Goal: Information Seeking & Learning: Understand process/instructions

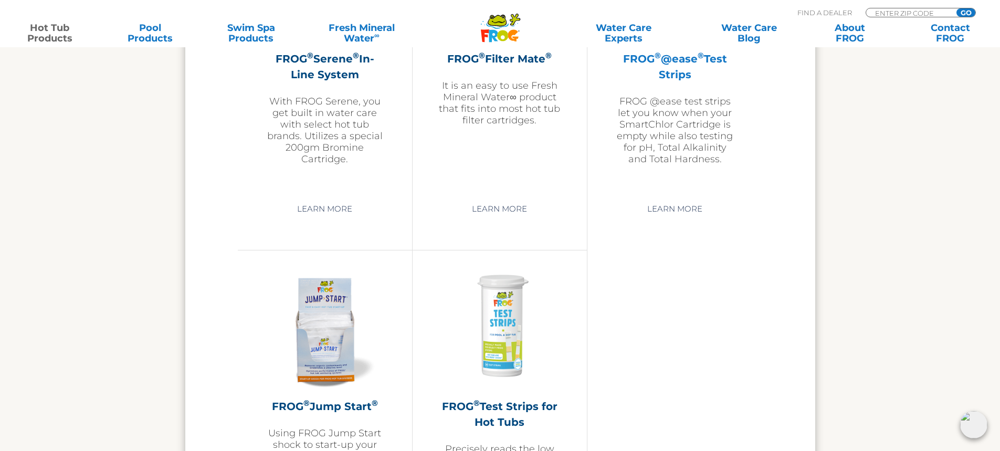
scroll to position [2455, 0]
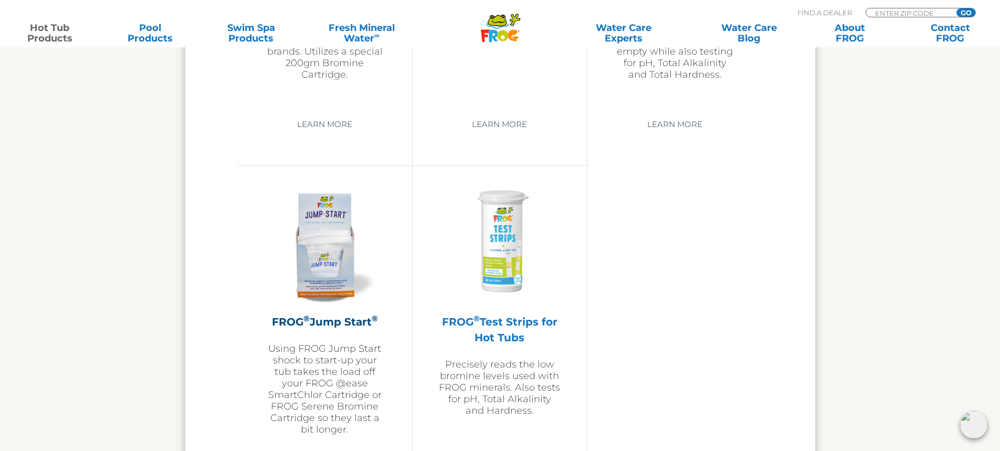
click at [505, 250] on img at bounding box center [500, 243] width 122 height 122
click at [503, 319] on h2 "FROG ® Test Strips for Hot Tubs" at bounding box center [500, 330] width 122 height 32
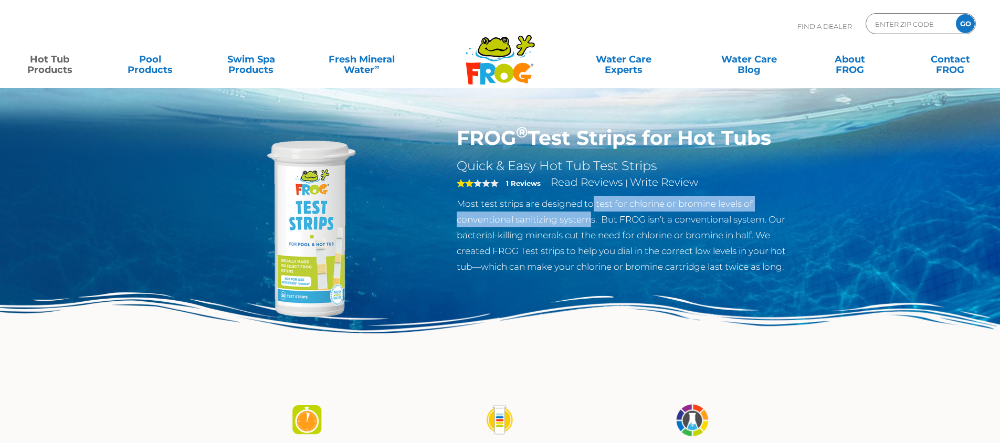
drag, startPoint x: 594, startPoint y: 202, endPoint x: 594, endPoint y: 215, distance: 12.6
click at [594, 215] on p "Most test strips are designed to test for chlorine or bromine levels of convent…" at bounding box center [628, 235] width 343 height 79
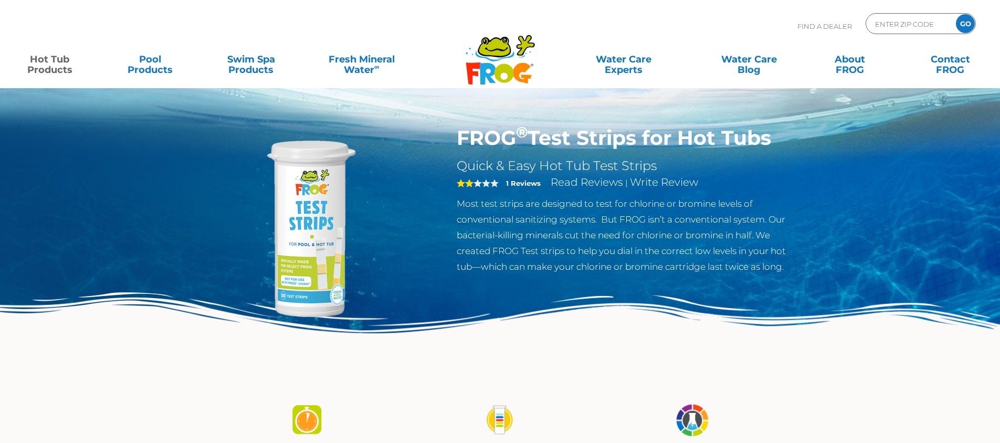
click at [596, 222] on p "Most test strips are designed to test for chlorine or bromine levels of convent…" at bounding box center [628, 235] width 343 height 79
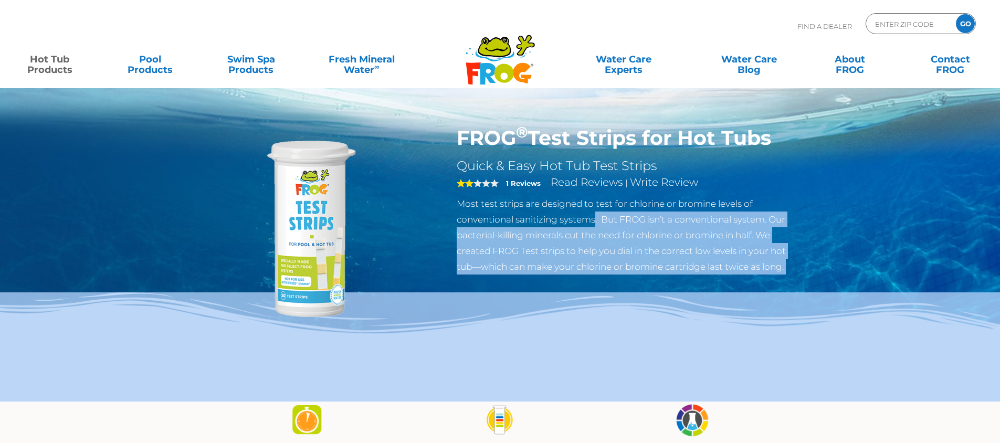
drag, startPoint x: 596, startPoint y: 222, endPoint x: 601, endPoint y: 240, distance: 18.6
click at [601, 240] on div "FROG ® Test Strips for Hot Tubs Quick & Easy Hot Tub Test Strips 2 1 Reviews Re…" at bounding box center [500, 201] width 1000 height 402
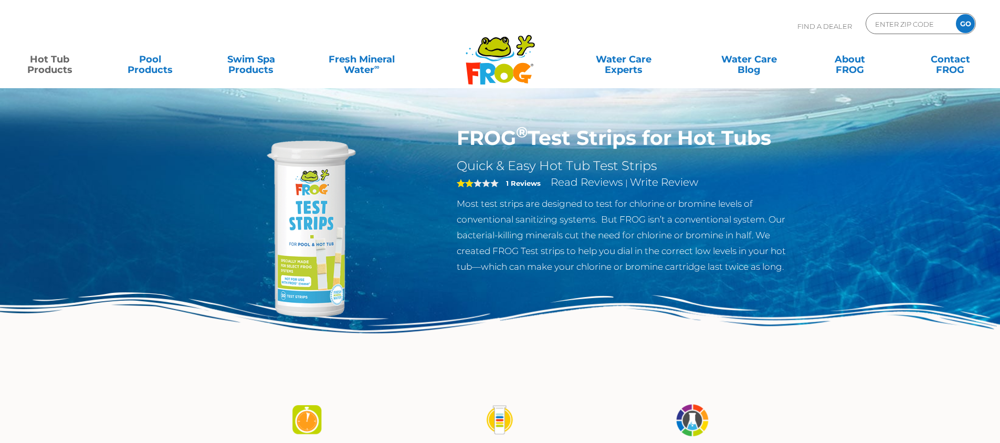
click at [880, 204] on div "FROG ® Test Strips for Hot Tubs Quick & Easy Hot Tub Test Strips 2 1 Reviews Re…" at bounding box center [500, 201] width 1000 height 402
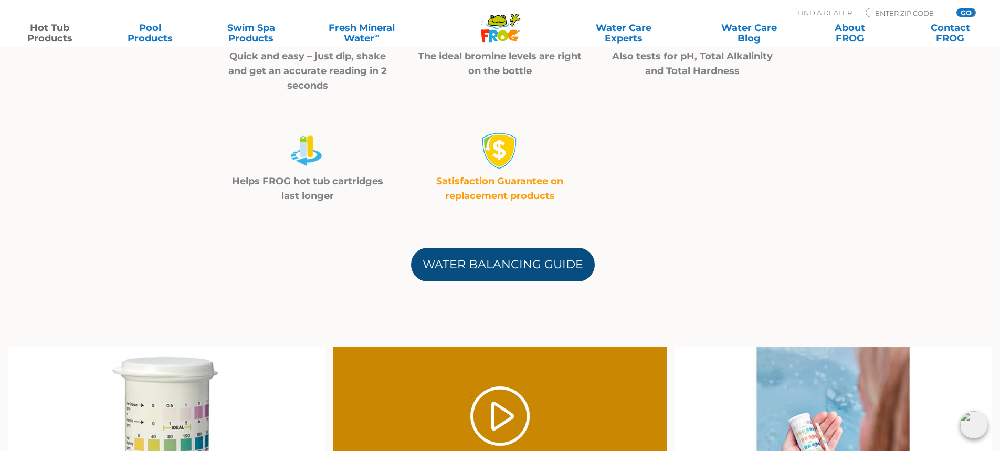
scroll to position [368, 0]
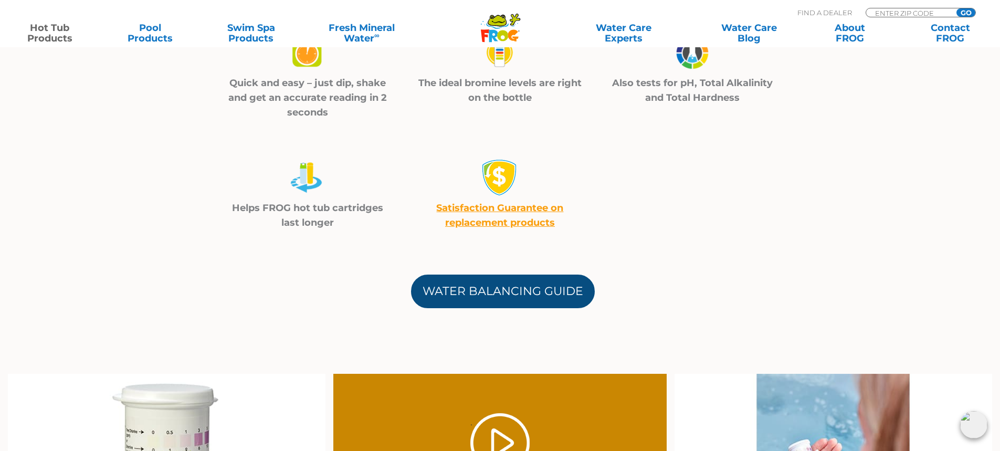
click at [561, 284] on link "Water Balancing Guide" at bounding box center [503, 292] width 184 height 34
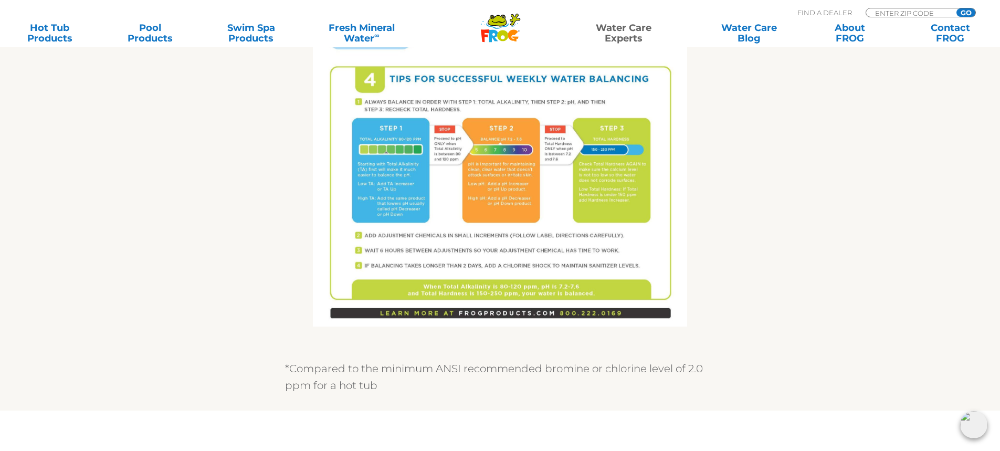
scroll to position [683, 0]
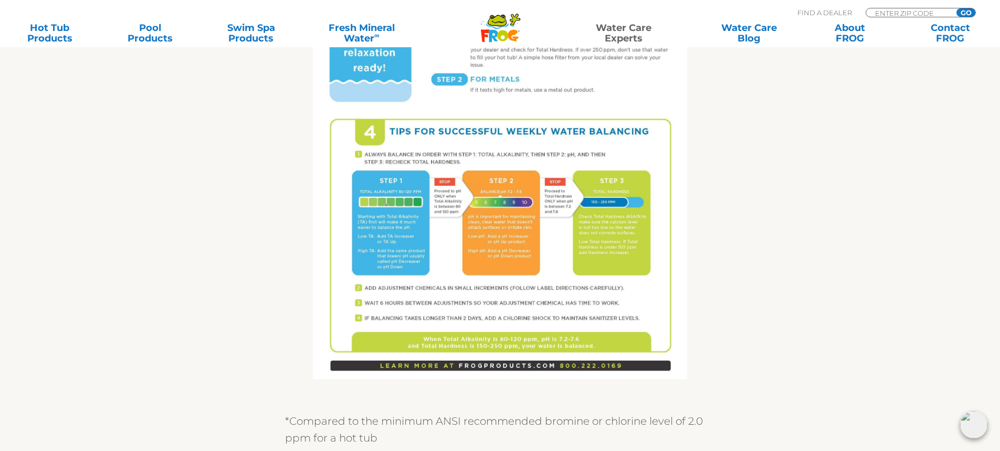
click at [606, 226] on img at bounding box center [500, 136] width 374 height 485
